Goal: Find contact information: Find contact information

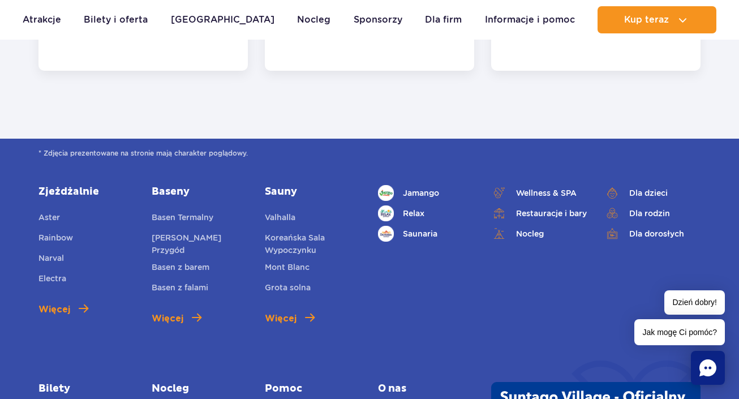
scroll to position [4350, 0]
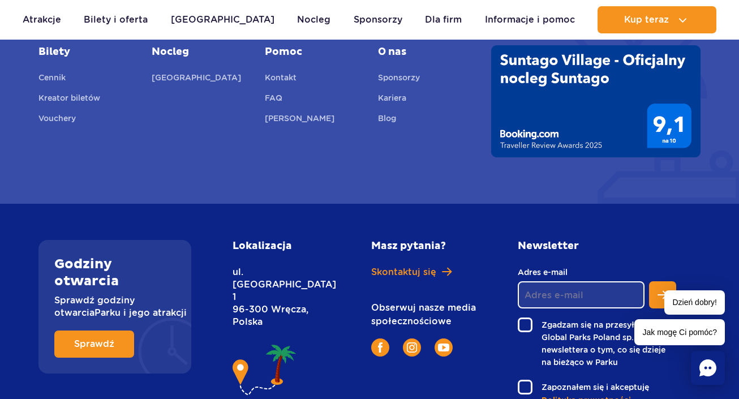
scroll to position [800, 0]
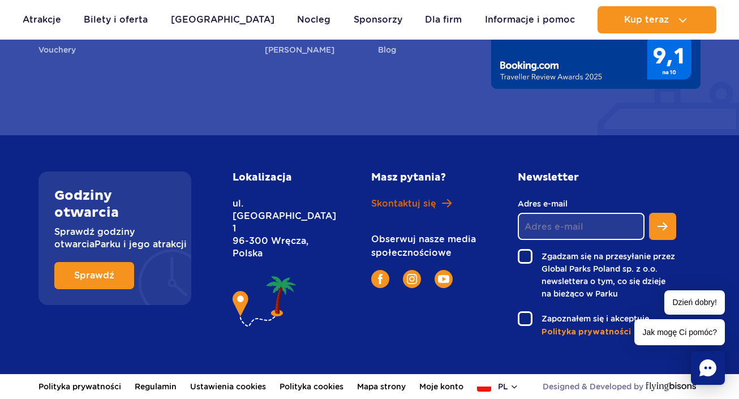
click at [390, 207] on span "Skontaktuj się" at bounding box center [403, 204] width 65 height 12
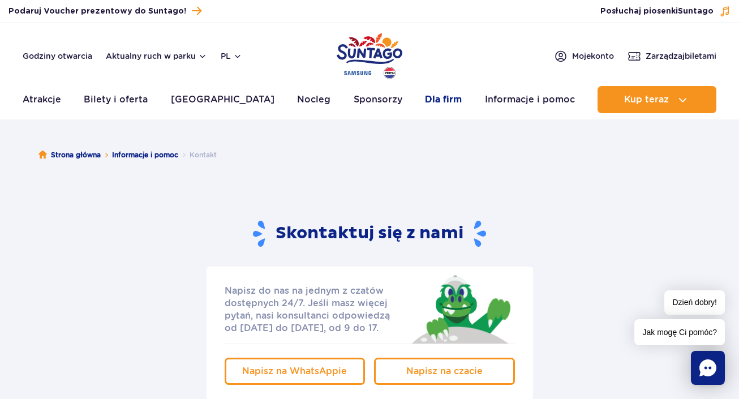
click at [428, 98] on link "Dla firm" at bounding box center [443, 99] width 37 height 27
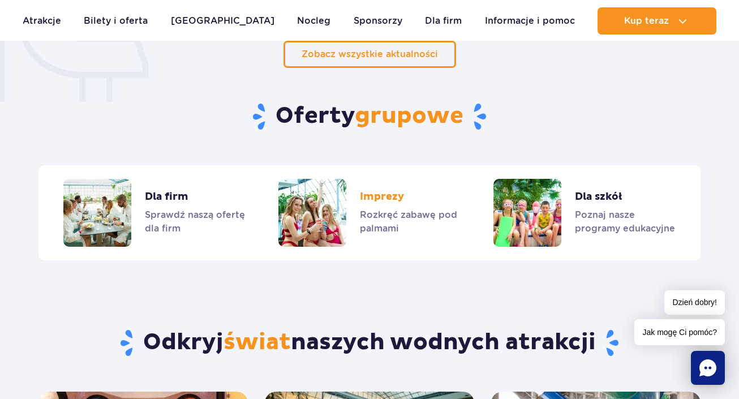
click at [395, 197] on link "Imprezy" at bounding box center [369, 213] width 182 height 68
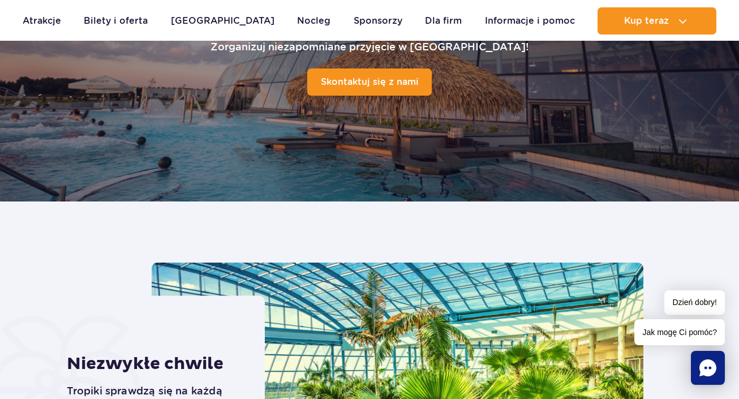
scroll to position [129, 0]
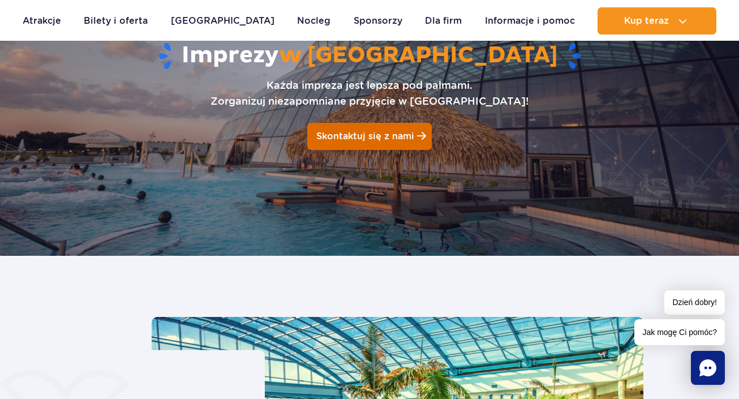
click at [392, 144] on link "Skontaktuj się z nami" at bounding box center [369, 136] width 125 height 27
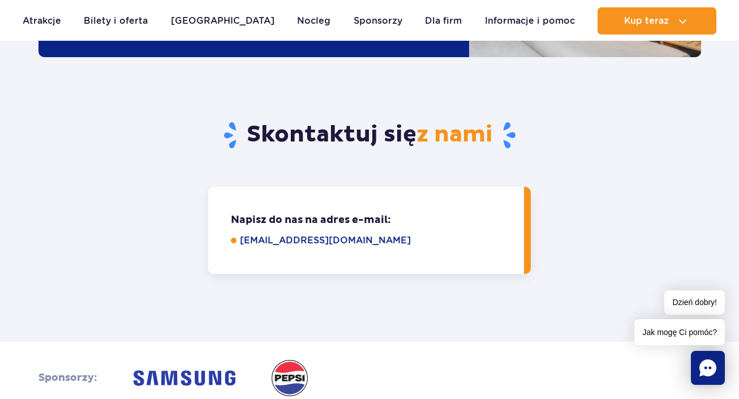
scroll to position [3231, 0]
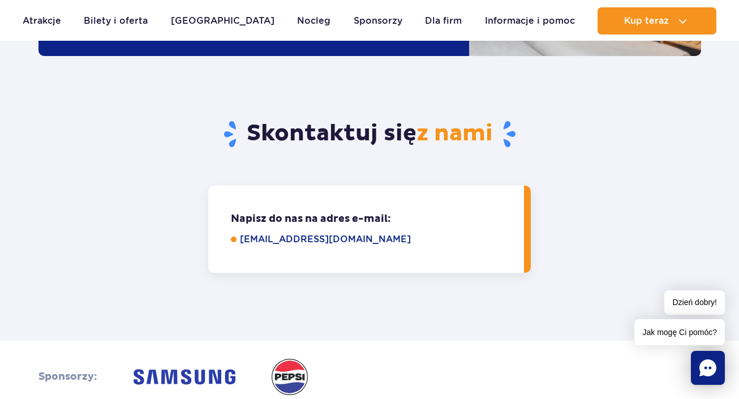
drag, startPoint x: 389, startPoint y: 151, endPoint x: 250, endPoint y: 161, distance: 139.6
drag, startPoint x: 239, startPoint y: 148, endPoint x: 362, endPoint y: 150, distance: 123.4
click at [362, 233] on li "eventy@parkofpoland.com" at bounding box center [369, 240] width 277 height 14
copy link "eventy@parkofpoland.com"
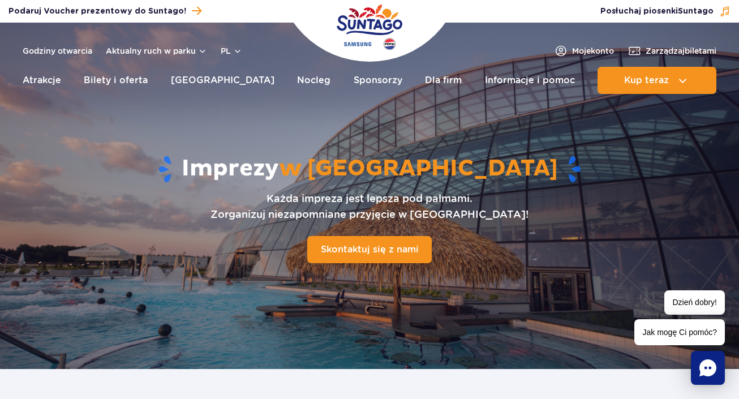
scroll to position [0, 0]
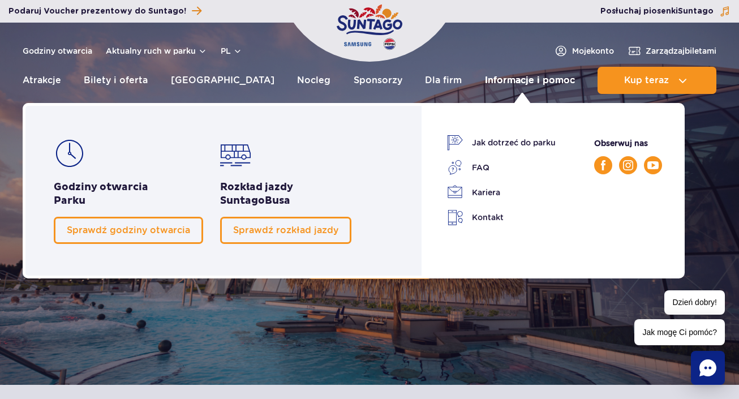
click at [547, 80] on link "Informacje i pomoc" at bounding box center [530, 80] width 90 height 27
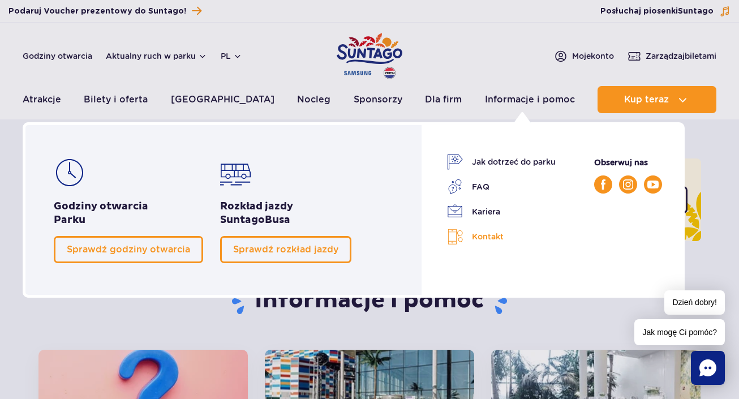
click at [488, 239] on link "Kontakt" at bounding box center [501, 237] width 109 height 16
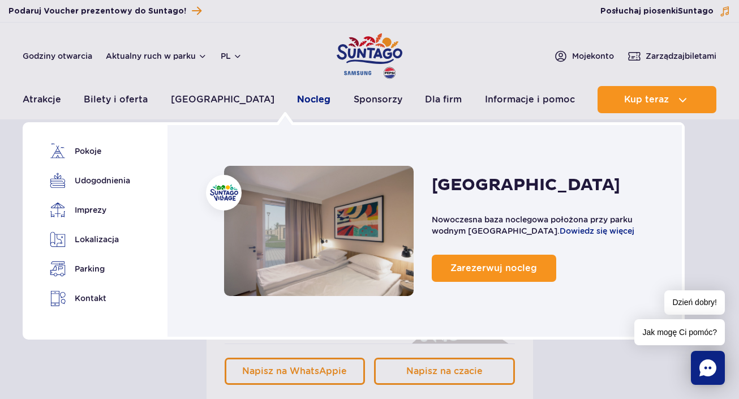
click at [297, 100] on link "Nocleg" at bounding box center [313, 99] width 33 height 27
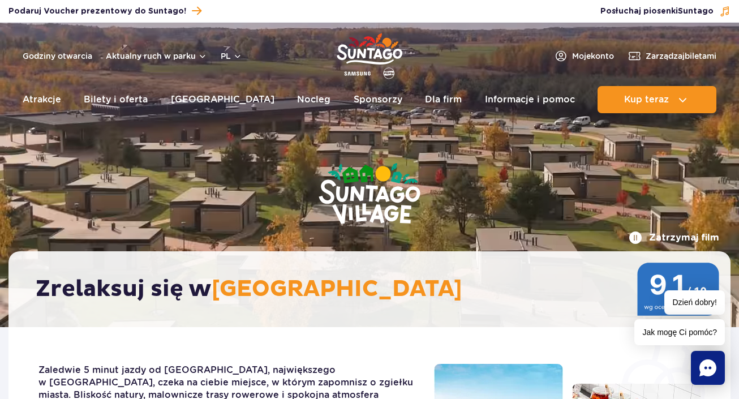
click at [361, 60] on img "Park of Poland" at bounding box center [370, 56] width 66 height 52
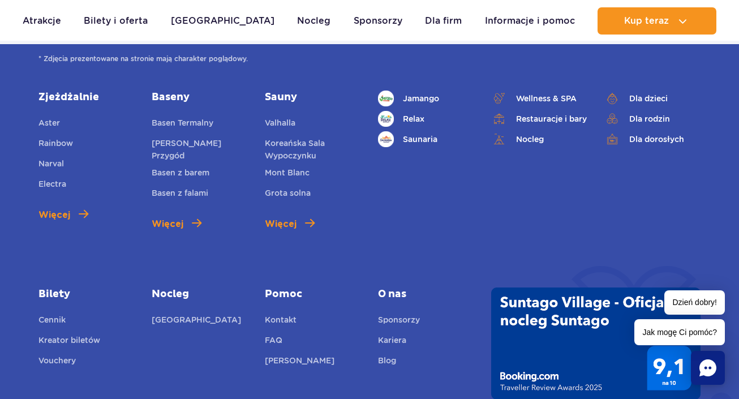
scroll to position [4040, 0]
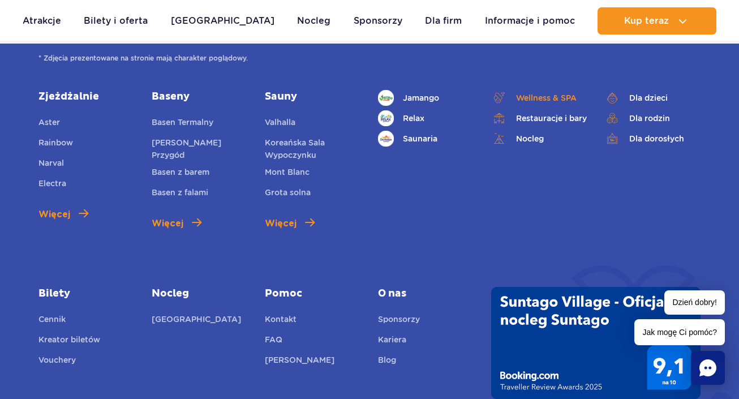
click at [535, 101] on span "Wellness & SPA" at bounding box center [546, 98] width 61 height 12
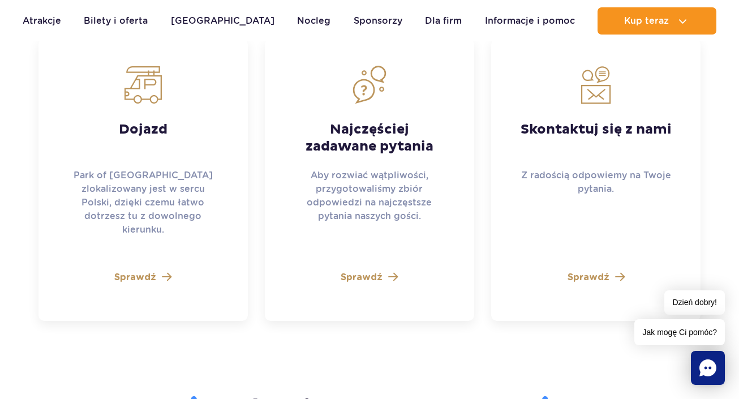
scroll to position [3148, 0]
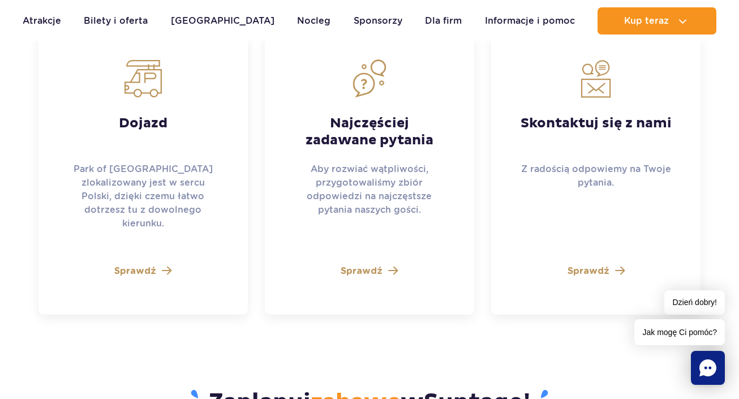
click at [587, 264] on span "Sprawdź" at bounding box center [589, 271] width 42 height 14
